Goal: Register for event/course

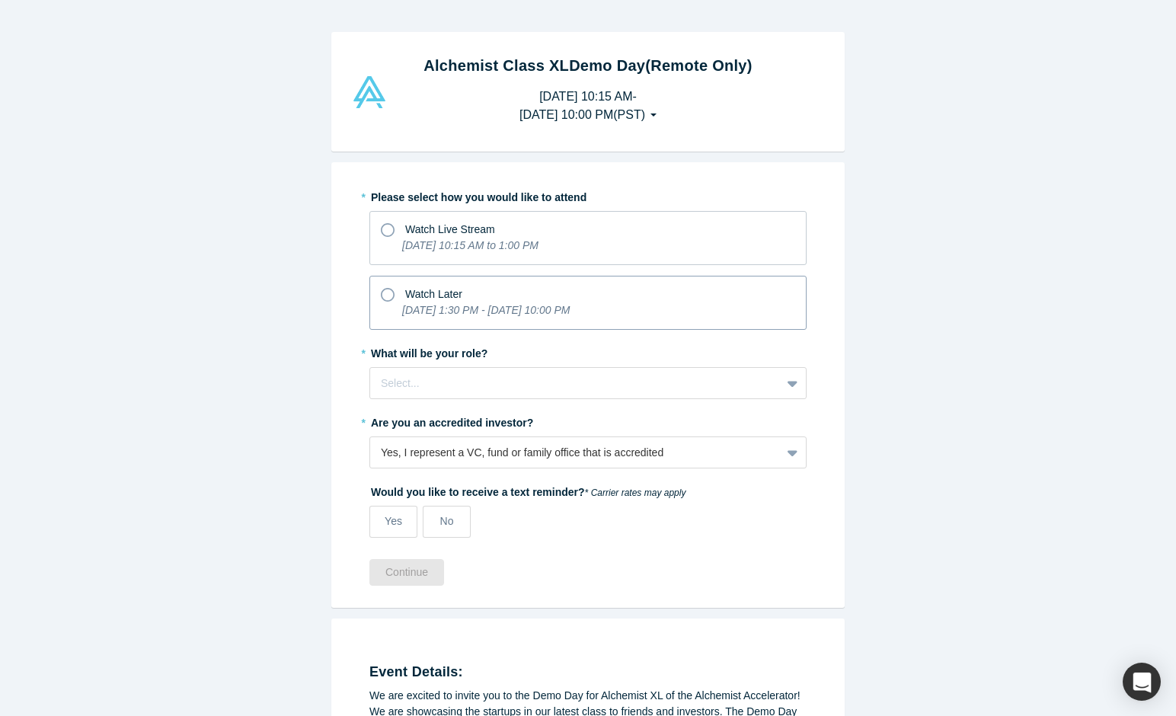
click at [388, 296] on icon at bounding box center [388, 295] width 14 height 14
click at [0, 0] on input "Watch Later [DATE] 1:30 PM - [DATE] 10:00 PM" at bounding box center [0, 0] width 0 height 0
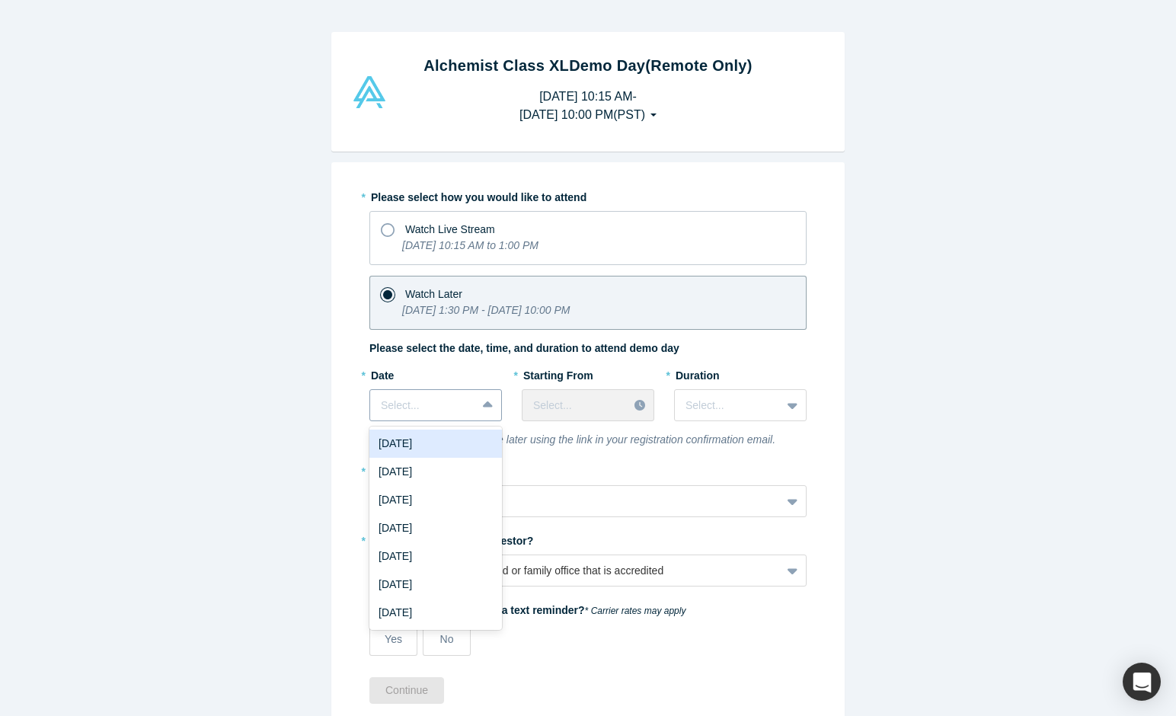
click at [481, 408] on div at bounding box center [489, 404] width 24 height 27
click at [449, 439] on div "[DATE]" at bounding box center [435, 443] width 133 height 28
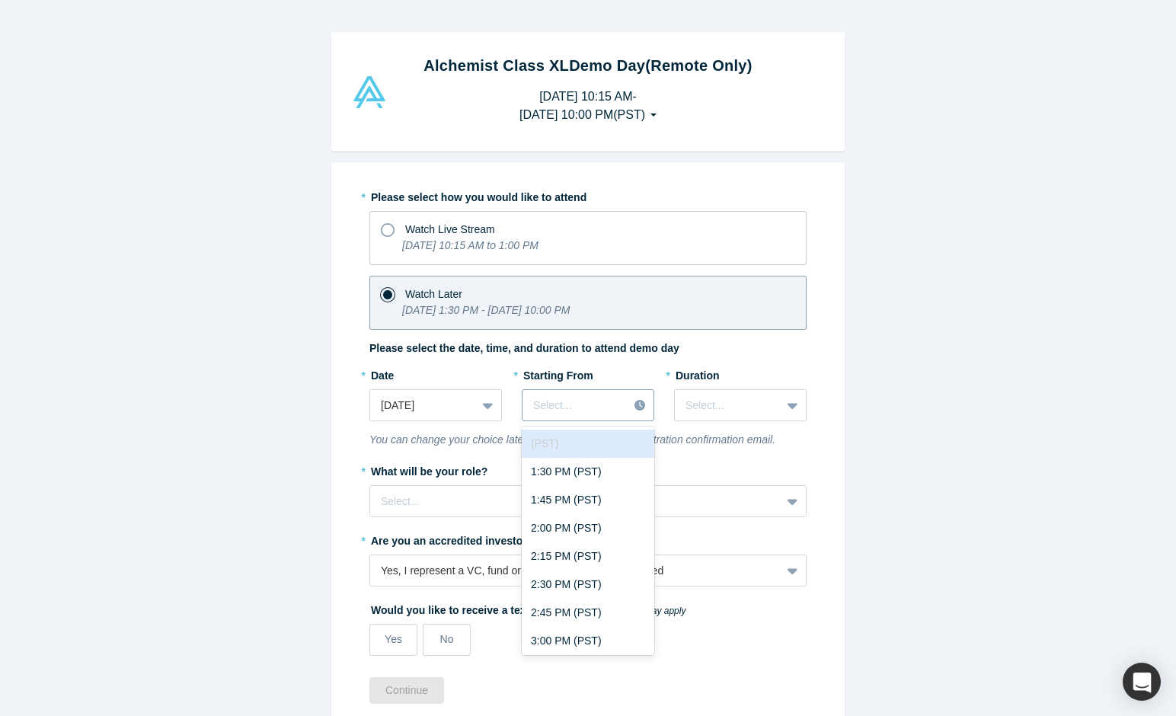
click at [570, 408] on div "Select..." at bounding box center [575, 406] width 84 height 16
click at [582, 469] on div "1:30 PM (PST)" at bounding box center [588, 472] width 133 height 28
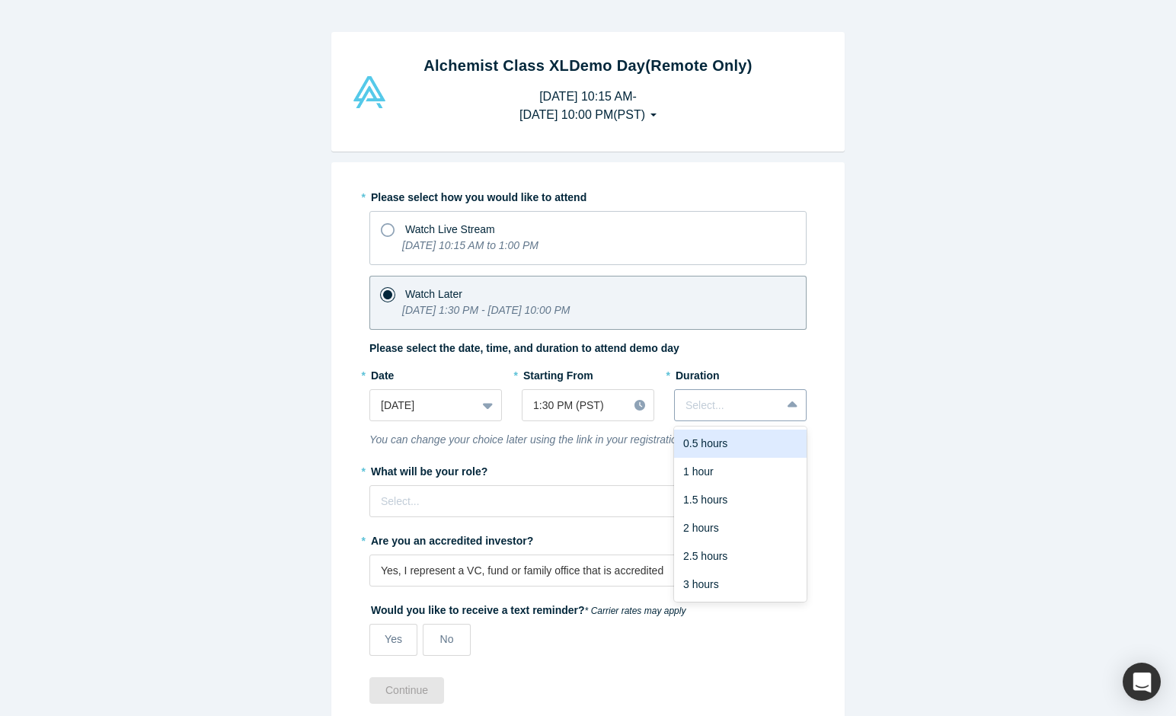
click at [759, 414] on div "Select..." at bounding box center [728, 405] width 106 height 25
click at [729, 463] on div "1 hour" at bounding box center [740, 472] width 133 height 28
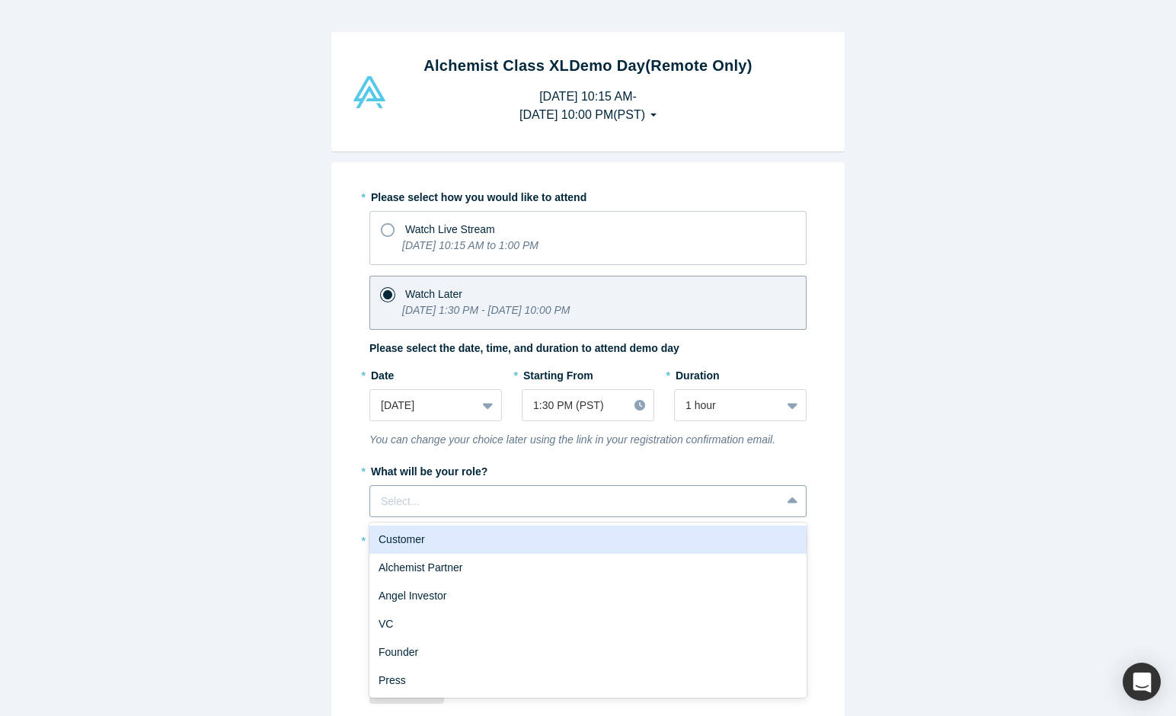
click at [595, 508] on div at bounding box center [575, 501] width 389 height 19
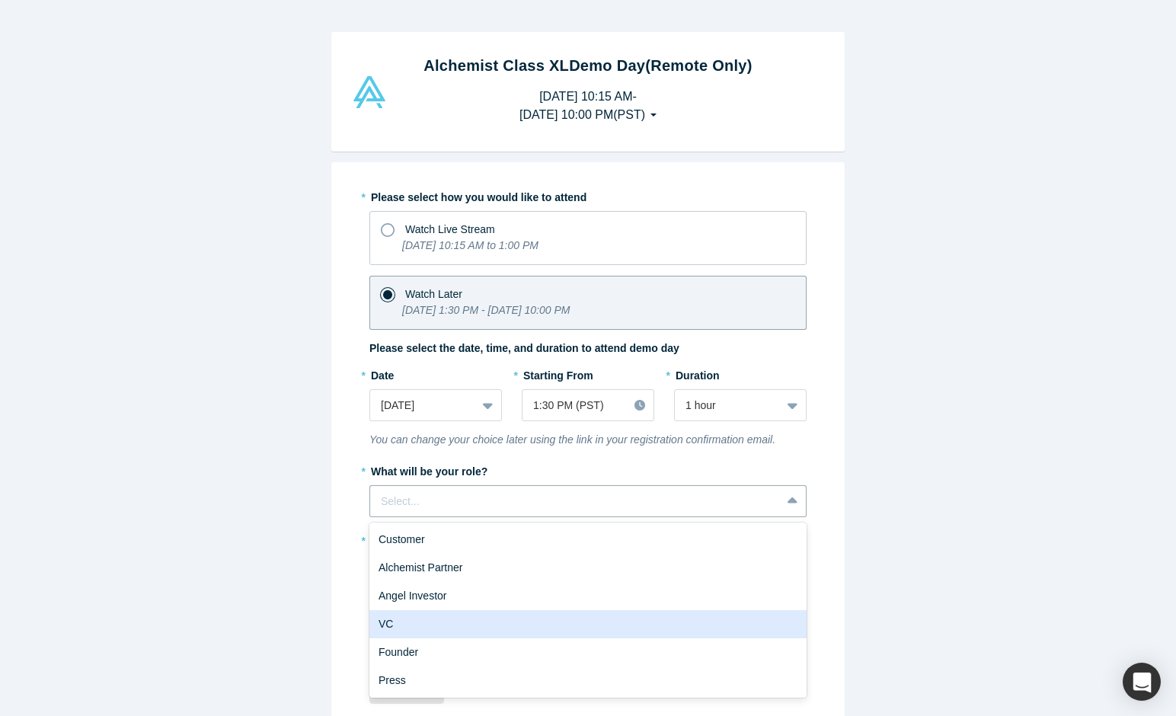
click at [538, 624] on div "VC" at bounding box center [587, 624] width 437 height 28
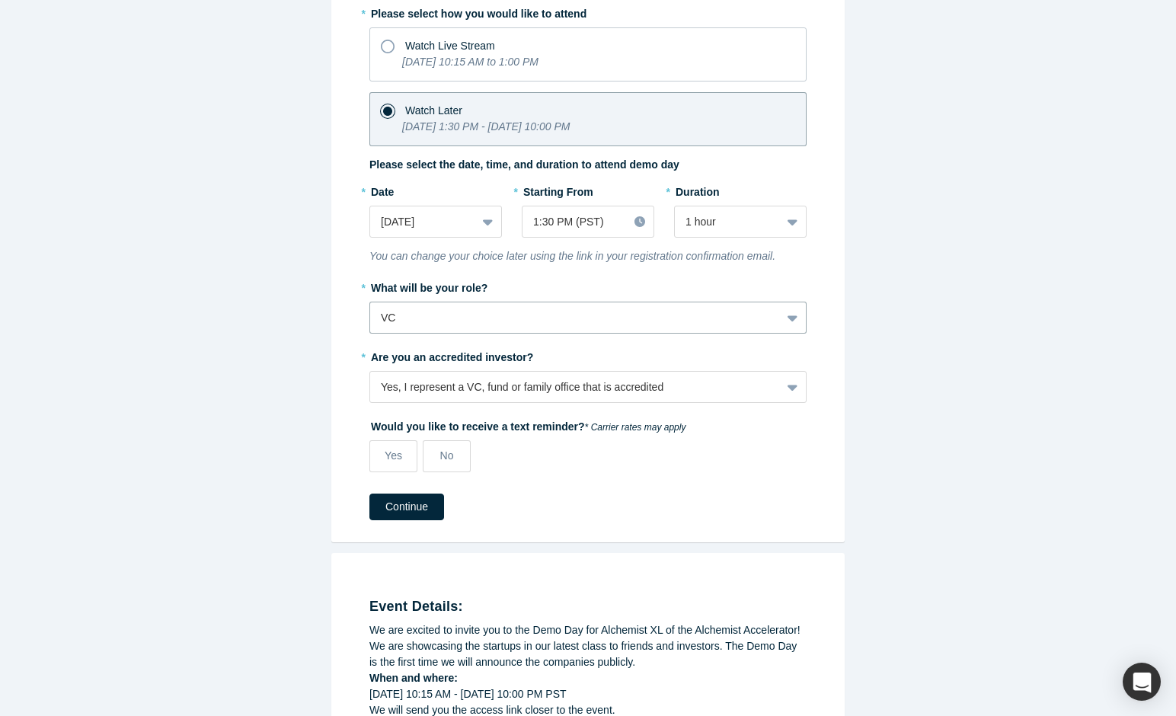
scroll to position [184, 0]
click at [455, 460] on label "No" at bounding box center [447, 455] width 48 height 32
click at [0, 0] on input "No" at bounding box center [0, 0] width 0 height 0
click at [418, 511] on button "Continue" at bounding box center [406, 506] width 75 height 27
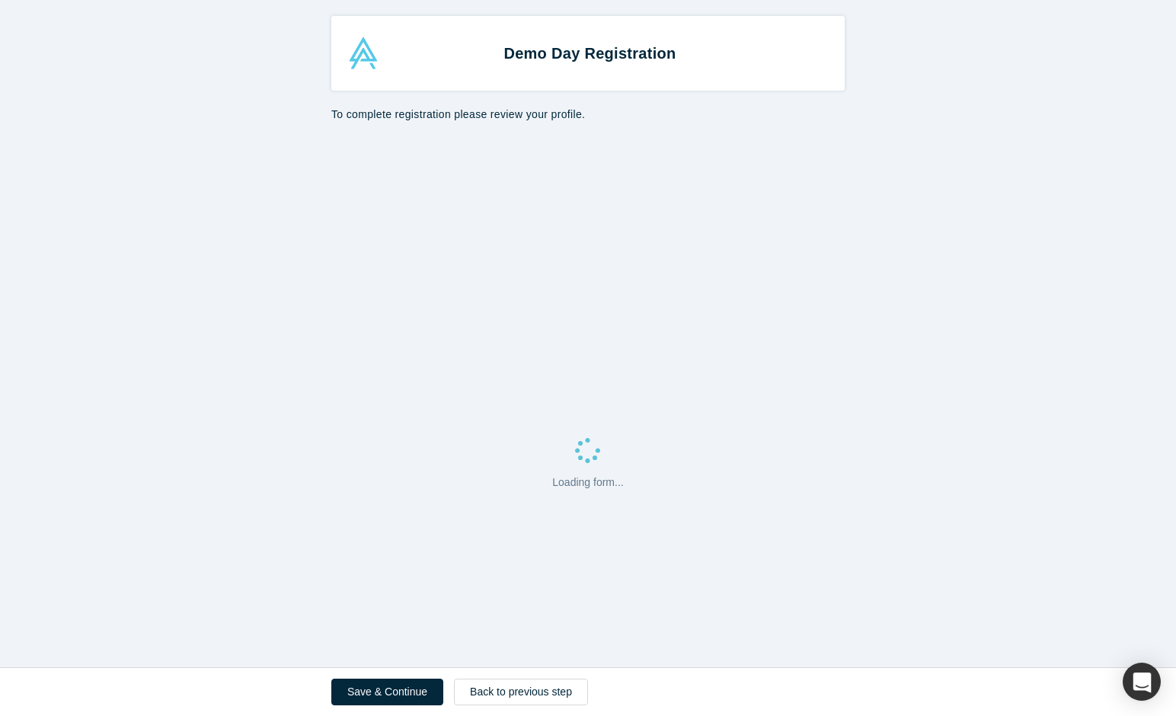
select select "US"
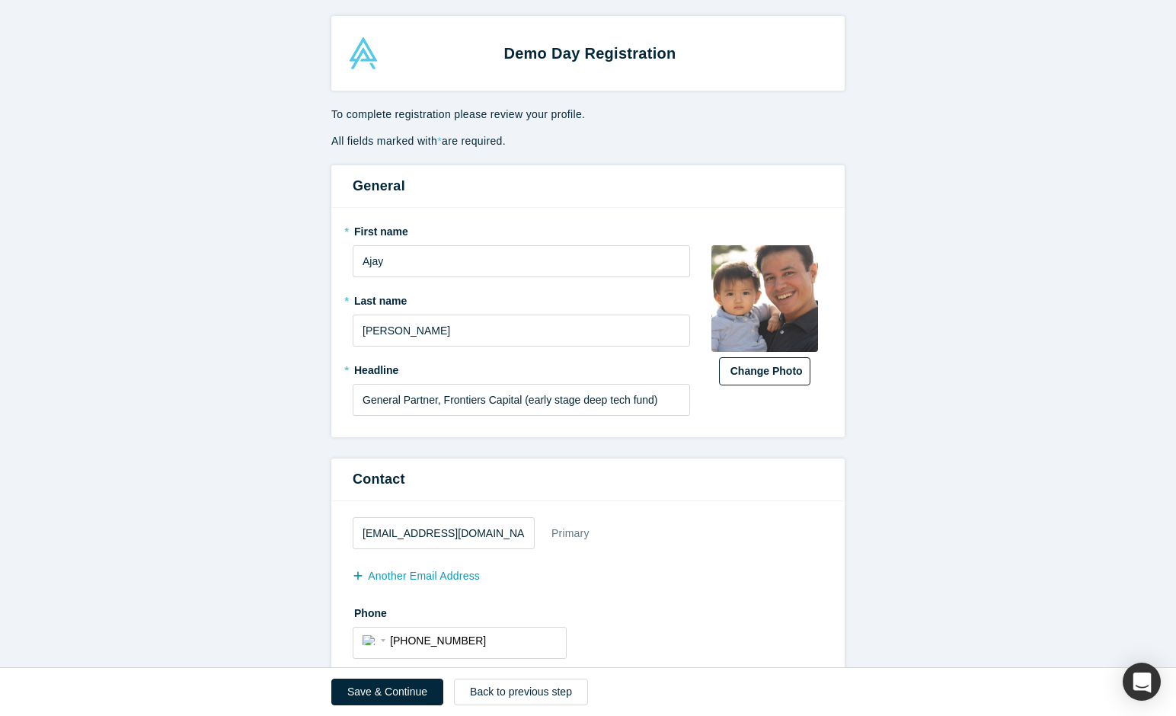
click at [774, 372] on button "Change Photo" at bounding box center [764, 371] width 91 height 28
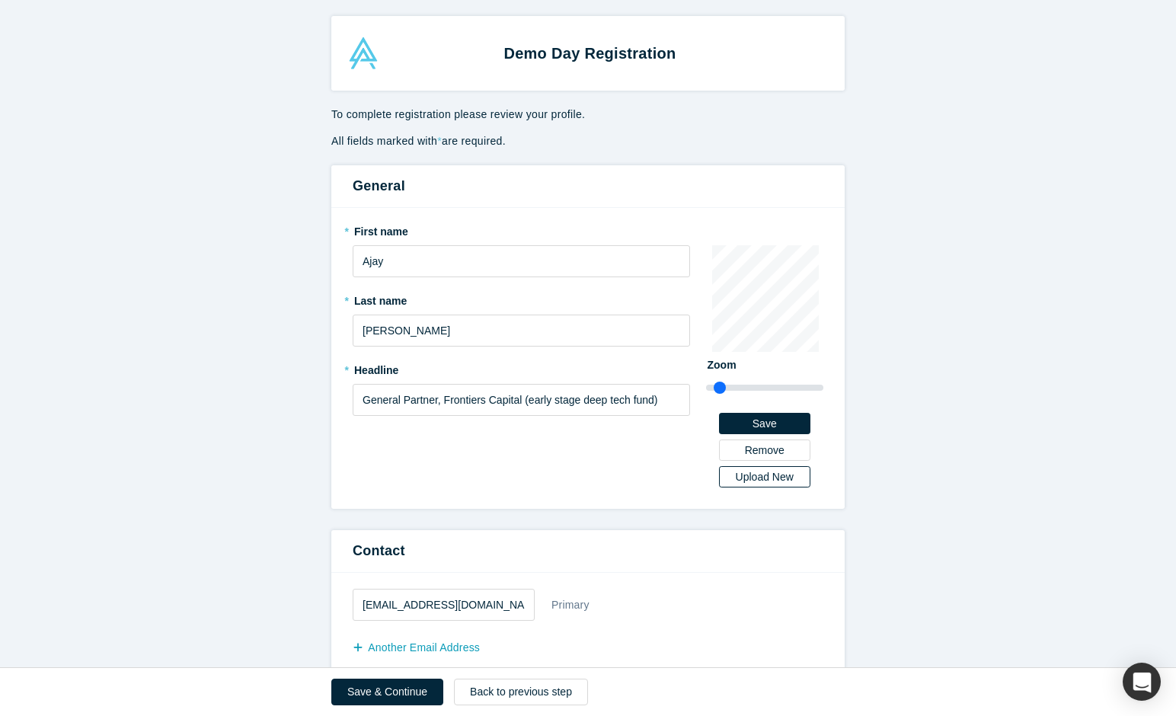
click at [777, 478] on div "Upload New" at bounding box center [765, 476] width 70 height 11
click at [0, 0] on input "Upload New" at bounding box center [0, 0] width 0 height 0
click at [730, 387] on input "range" at bounding box center [765, 387] width 118 height 18
click at [837, 369] on div "* First name [PERSON_NAME] * Last name [PERSON_NAME] * Headline General Partner…" at bounding box center [587, 358] width 513 height 301
type input "1.23"
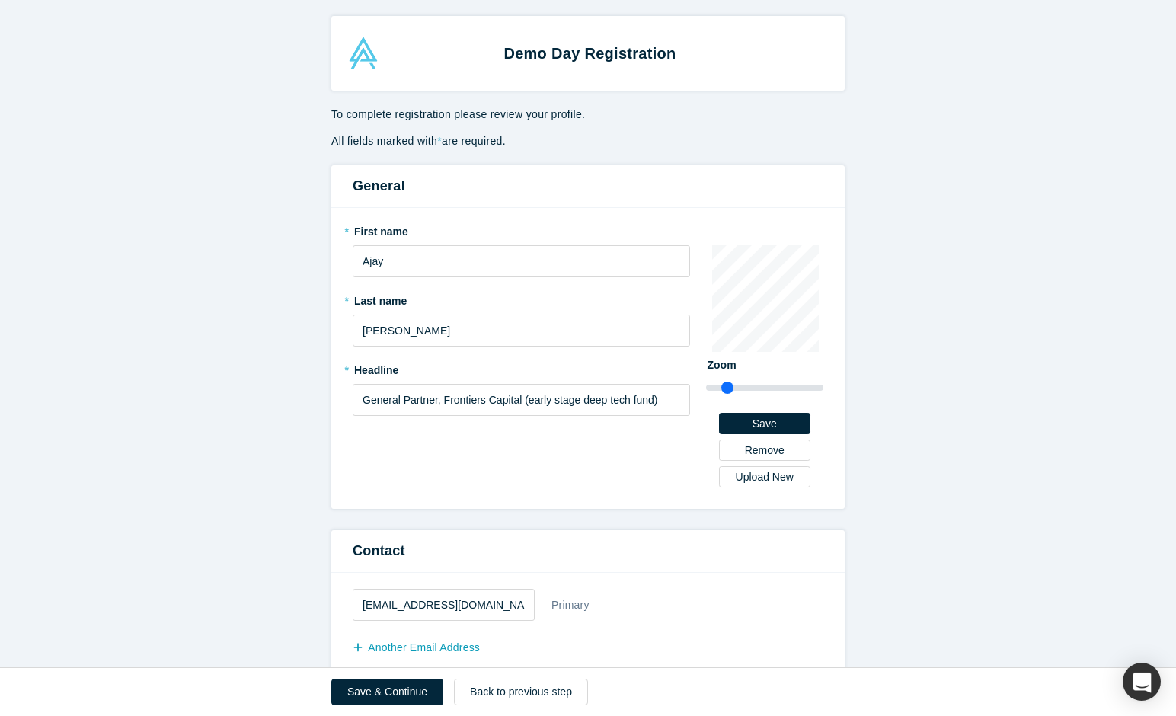
click at [727, 386] on input "range" at bounding box center [765, 387] width 118 height 18
click at [568, 479] on div "* First name [PERSON_NAME] * Last name [PERSON_NAME] * Headline General Partner…" at bounding box center [529, 358] width 353 height 279
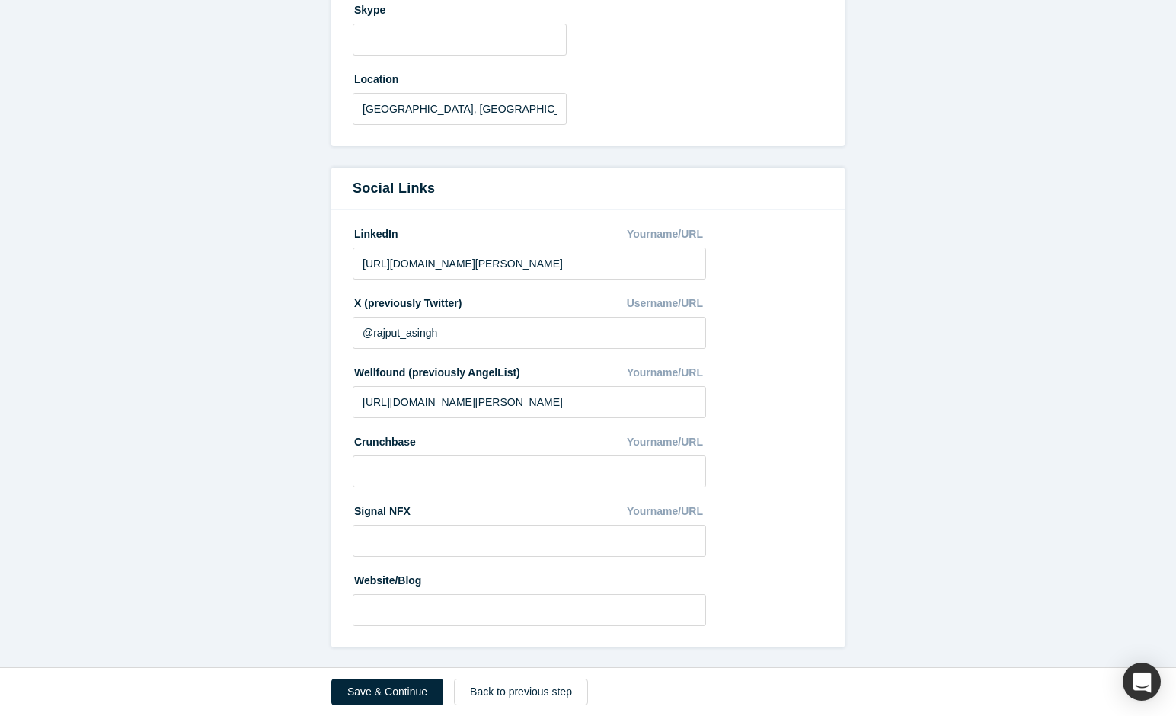
scroll to position [743, 0]
click at [362, 688] on button "Save & Continue" at bounding box center [387, 691] width 112 height 27
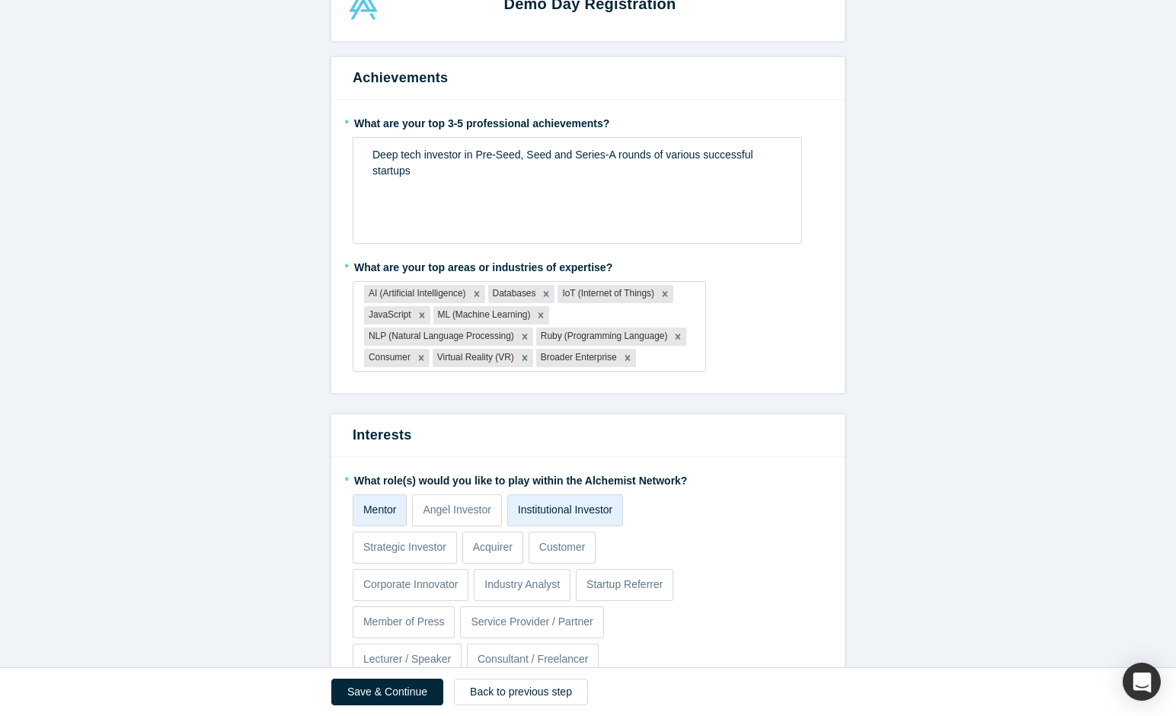
scroll to position [51, 0]
click at [421, 311] on icon "Remove JavaScript" at bounding box center [421, 313] width 5 height 5
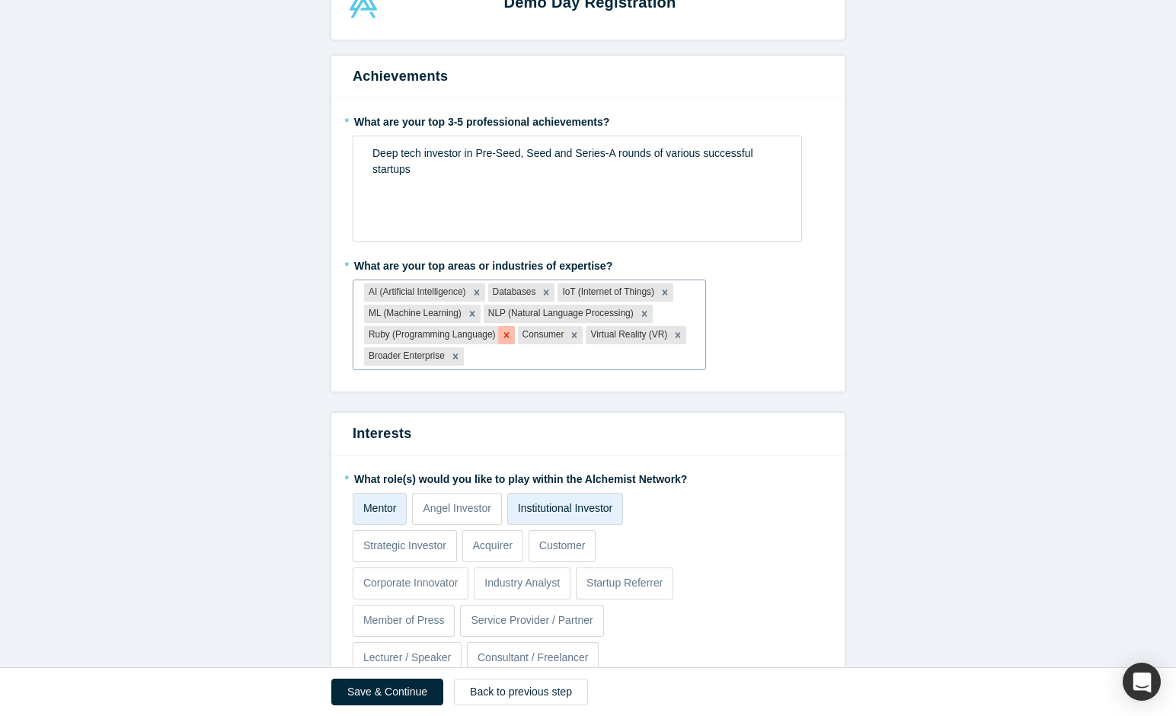
click at [508, 330] on icon "Remove Ruby (Programming Language)" at bounding box center [506, 335] width 11 height 11
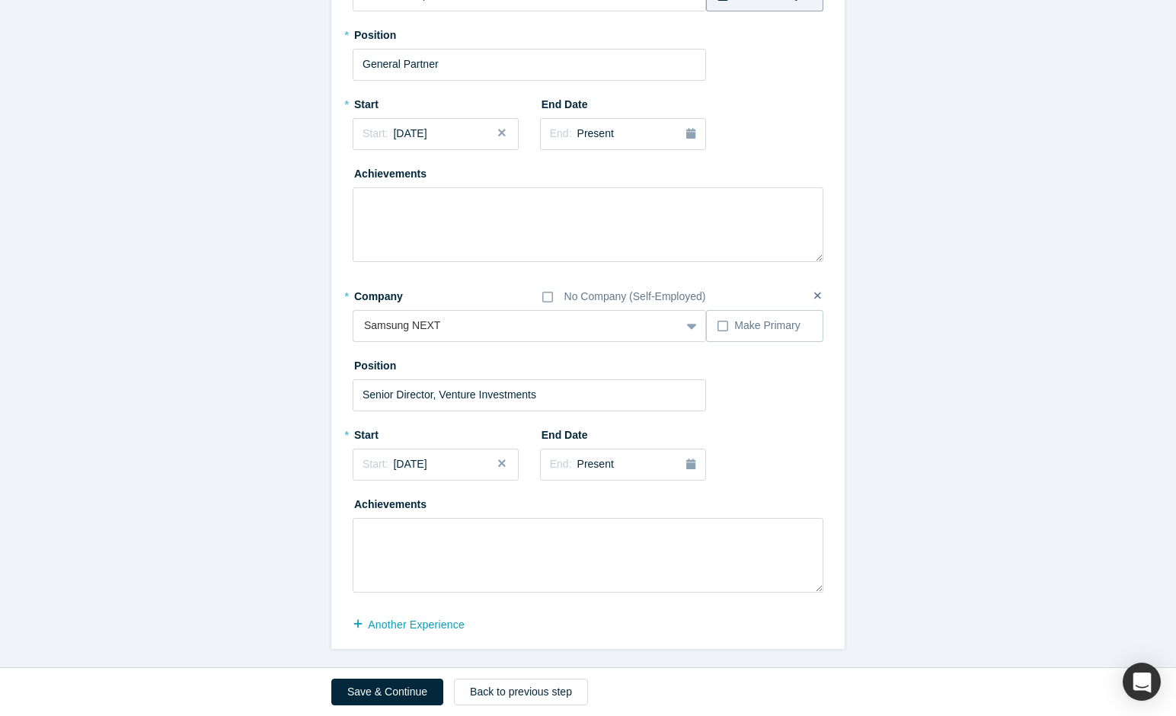
scroll to position [921, 0]
click at [418, 687] on button "Save & Continue" at bounding box center [387, 691] width 112 height 27
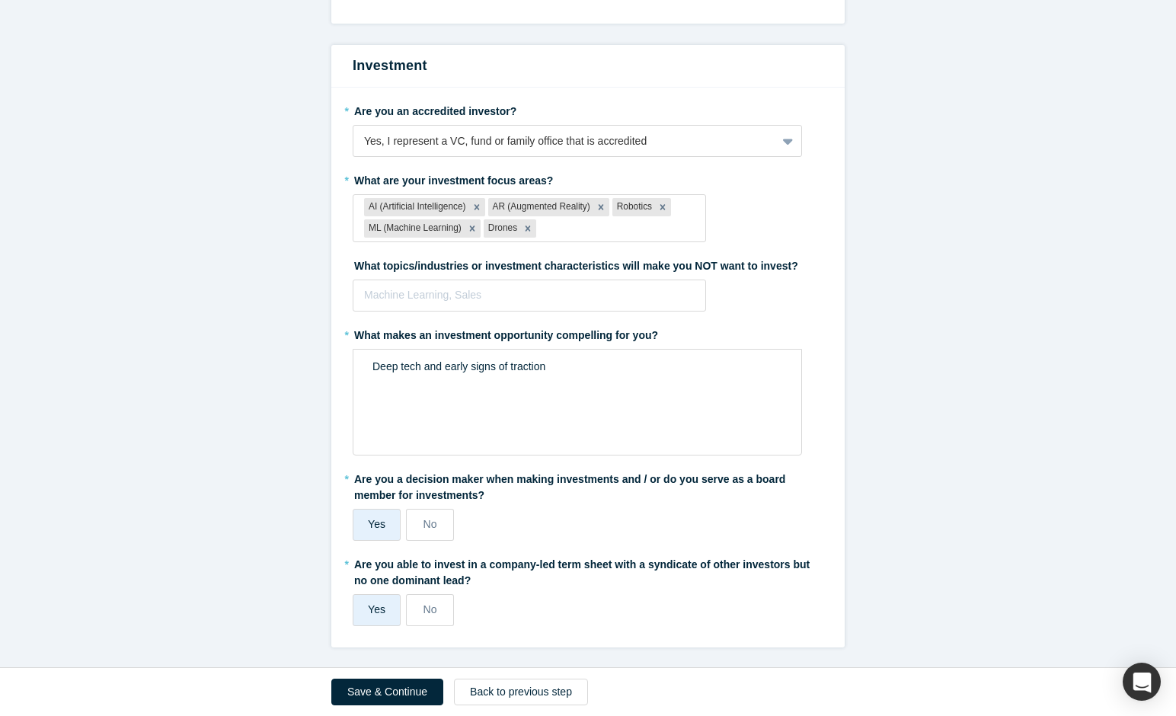
scroll to position [896, 0]
click at [417, 689] on button "Save & Continue" at bounding box center [387, 691] width 112 height 27
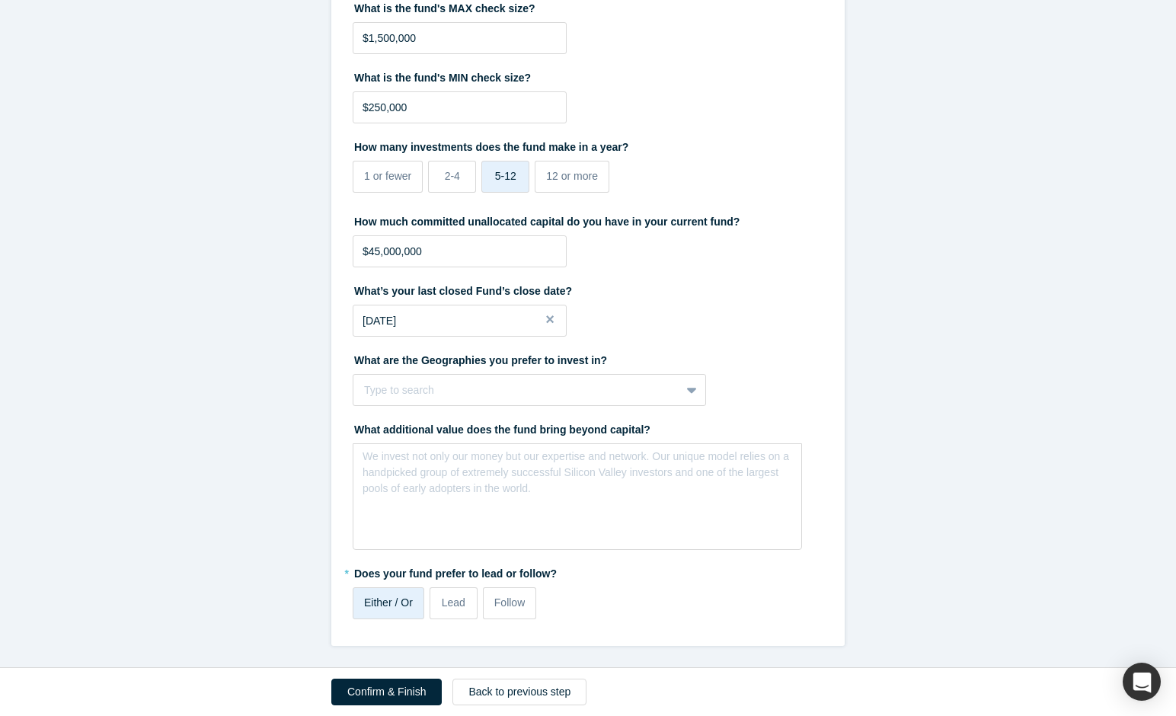
scroll to position [516, 0]
click at [384, 702] on button "Confirm & Finish" at bounding box center [386, 691] width 110 height 27
